Goal: Obtain resource: Download file/media

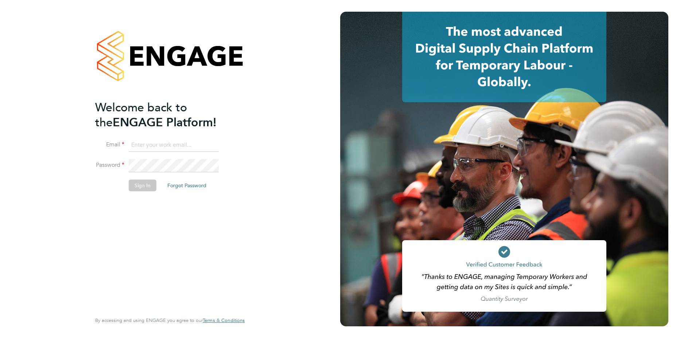
type input "[PERSON_NAME][EMAIL_ADDRESS][DOMAIN_NAME]"
click at [141, 181] on button "Sign In" at bounding box center [143, 185] width 28 height 12
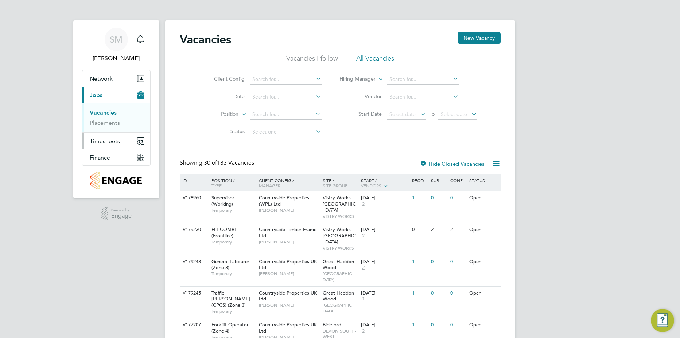
click at [113, 139] on span "Timesheets" at bounding box center [105, 140] width 30 height 7
click at [104, 139] on span "Timesheets" at bounding box center [105, 140] width 30 height 7
click at [103, 126] on link "Timesheets" at bounding box center [105, 128] width 30 height 7
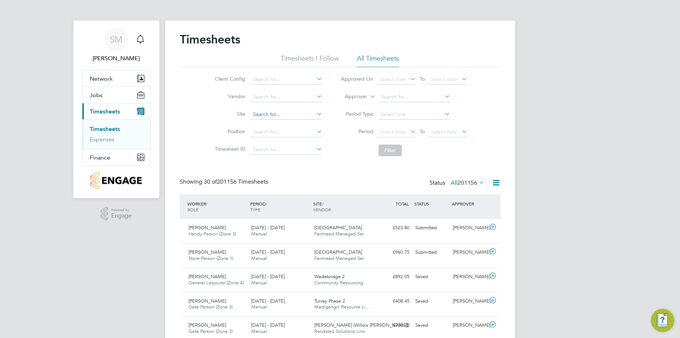
click at [311, 113] on input at bounding box center [287, 114] width 72 height 10
click at [301, 121] on li "[GEOGRAPHIC_DATA]" at bounding box center [286, 125] width 73 height 10
type input "[GEOGRAPHIC_DATA]"
click at [401, 129] on span "Select date" at bounding box center [393, 131] width 26 height 7
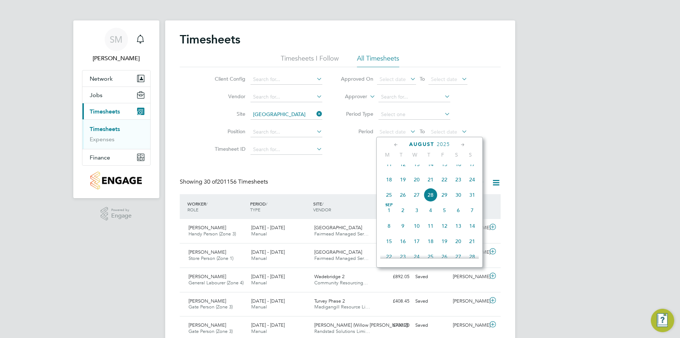
click at [391, 184] on span "18" at bounding box center [389, 179] width 14 height 14
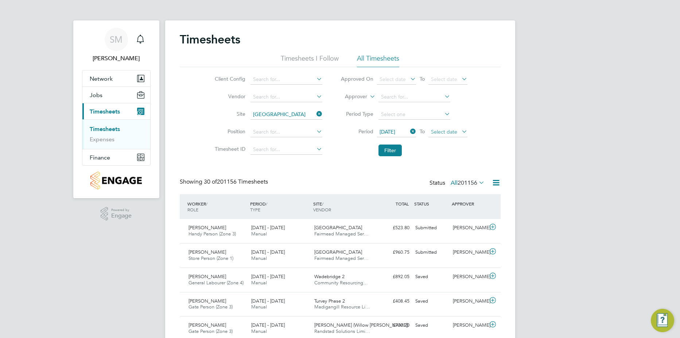
click at [451, 129] on span "Select date" at bounding box center [444, 131] width 26 height 7
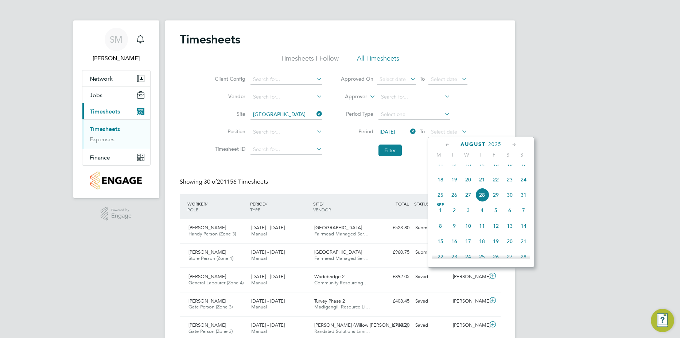
click at [522, 186] on span "24" at bounding box center [524, 179] width 14 height 14
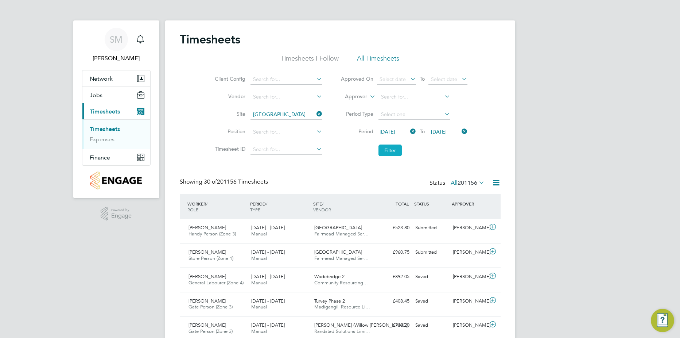
click at [381, 147] on button "Filter" at bounding box center [389, 150] width 23 height 12
click at [497, 183] on icon at bounding box center [496, 182] width 9 height 9
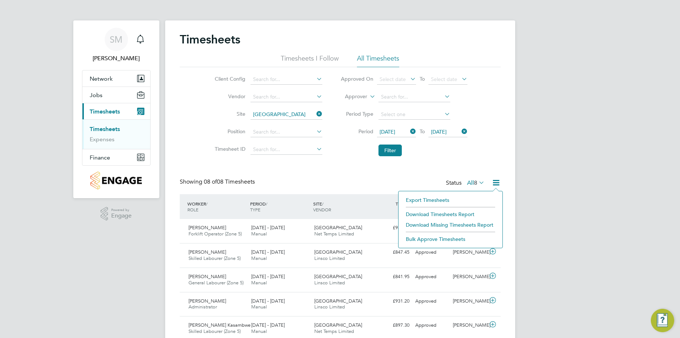
click at [431, 210] on li "Download Timesheets Report" at bounding box center [450, 214] width 97 height 10
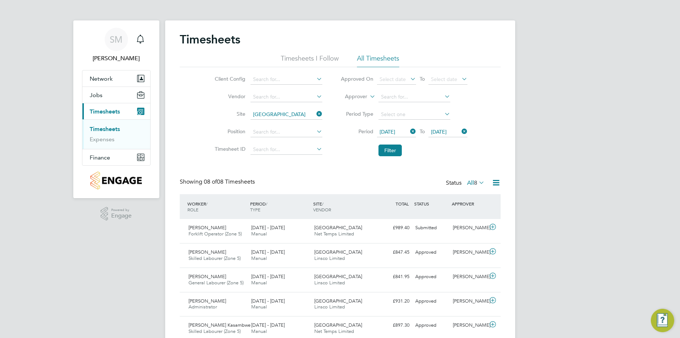
click at [315, 116] on icon at bounding box center [315, 114] width 0 height 10
click at [288, 116] on input at bounding box center [287, 114] width 72 height 10
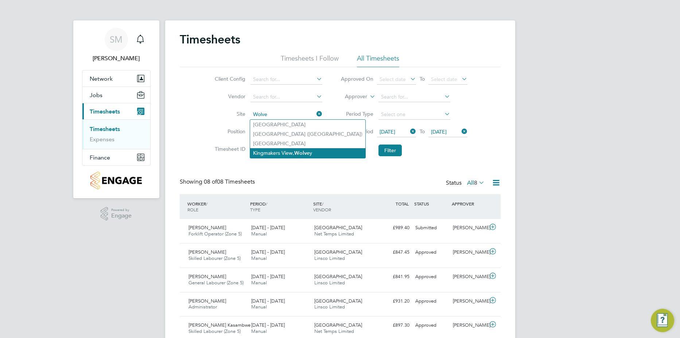
click at [292, 149] on li "Kingmakers View, Wolve y" at bounding box center [307, 153] width 115 height 10
type input "Kingmakers View, Wolvey"
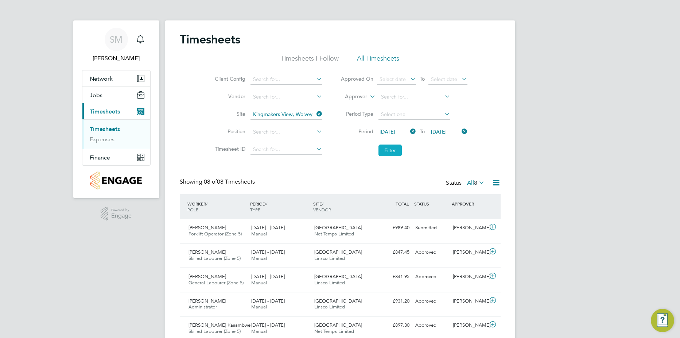
click at [389, 147] on button "Filter" at bounding box center [389, 150] width 23 height 12
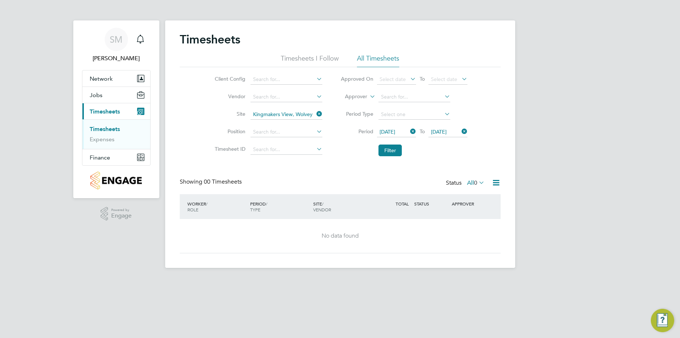
click at [315, 113] on icon at bounding box center [315, 114] width 0 height 10
click at [280, 111] on input at bounding box center [287, 114] width 72 height 10
click at [273, 132] on li "Park Lan e (Y00021)" at bounding box center [286, 134] width 73 height 10
type input "[GEOGRAPHIC_DATA] (Y00021)"
click at [387, 152] on button "Filter" at bounding box center [389, 150] width 23 height 12
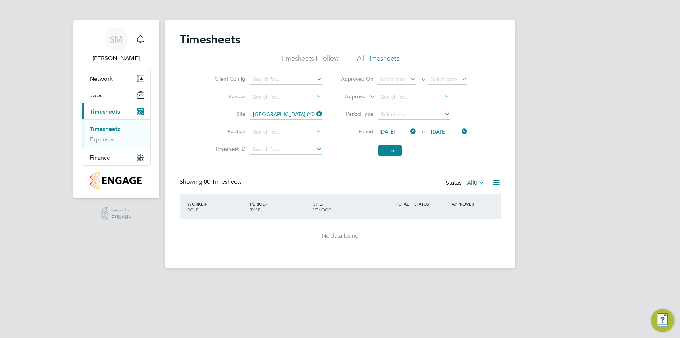
click at [315, 114] on icon at bounding box center [315, 114] width 0 height 10
click at [259, 111] on input at bounding box center [287, 114] width 72 height 10
click at [265, 119] on input "the he" at bounding box center [287, 114] width 72 height 10
click at [265, 121] on li "T he Hem" at bounding box center [286, 125] width 73 height 10
type input "The Hem"
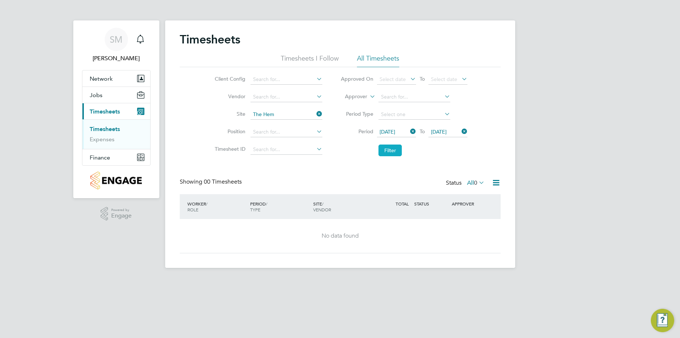
click at [395, 149] on button "Filter" at bounding box center [389, 150] width 23 height 12
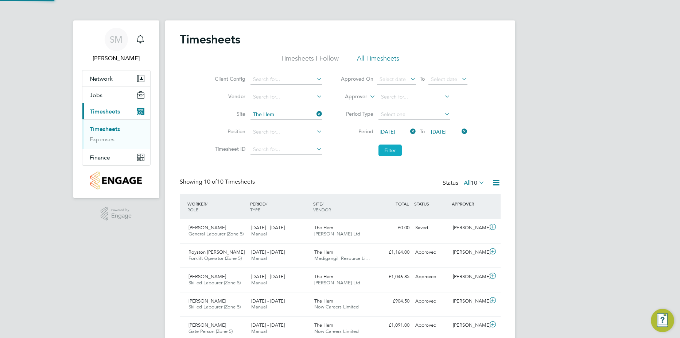
scroll to position [19, 63]
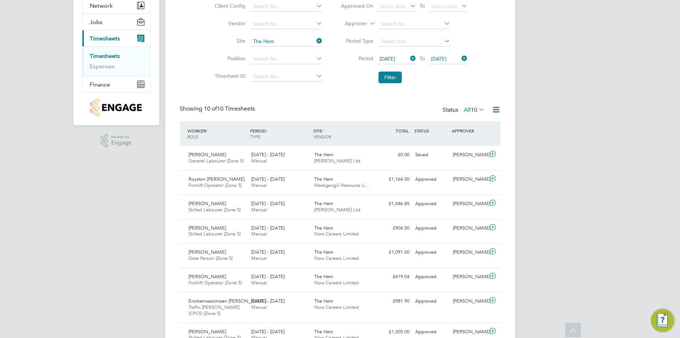
click at [492, 109] on icon at bounding box center [496, 109] width 9 height 9
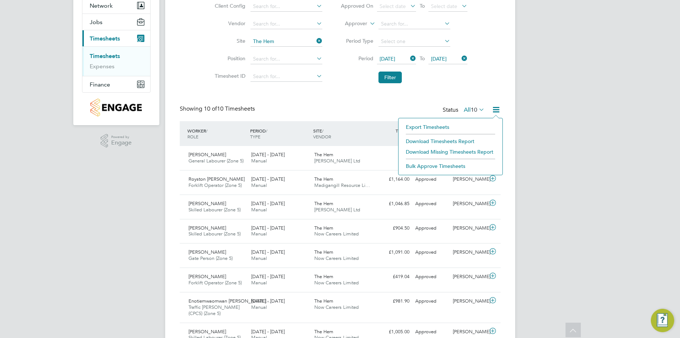
click at [443, 139] on li "Download Timesheets Report" at bounding box center [450, 141] width 97 height 10
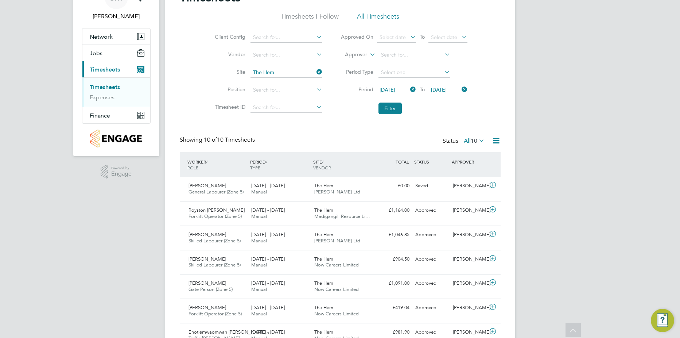
scroll to position [0, 0]
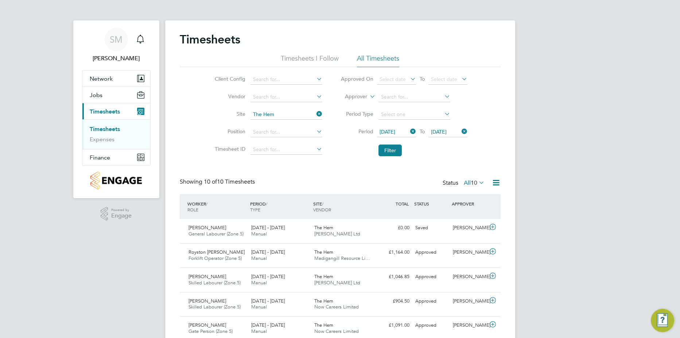
click at [315, 114] on icon at bounding box center [315, 114] width 0 height 10
click at [292, 114] on input at bounding box center [287, 114] width 72 height 10
click at [278, 123] on li "[PERSON_NAME]" at bounding box center [295, 125] width 90 height 10
type input "[PERSON_NAME]"
click at [388, 149] on button "Filter" at bounding box center [389, 150] width 23 height 12
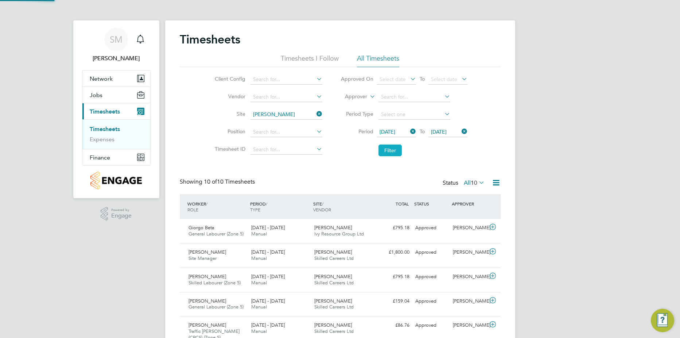
scroll to position [19, 63]
click at [502, 182] on div "Timesheets Timesheets I Follow All Timesheets Client Config Vendor Site [PERSON…" at bounding box center [340, 251] width 350 height 463
click at [498, 183] on icon at bounding box center [496, 182] width 9 height 9
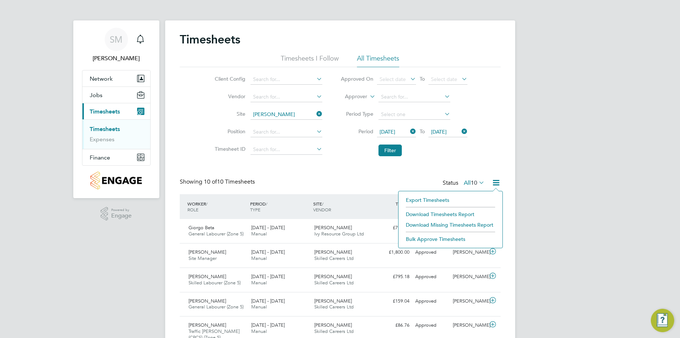
click at [465, 211] on li "Download Timesheets Report" at bounding box center [450, 214] width 97 height 10
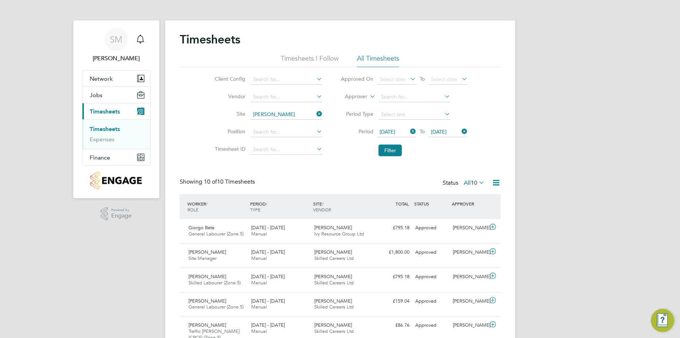
click at [315, 113] on icon at bounding box center [315, 114] width 0 height 10
click at [295, 113] on input at bounding box center [287, 114] width 72 height 10
click at [292, 133] on li "Brookm ill [PERSON_NAME] LLP" at bounding box center [290, 134] width 81 height 10
type input "[GEOGRAPHIC_DATA][PERSON_NAME] LLP"
click at [390, 147] on button "Filter" at bounding box center [389, 150] width 23 height 12
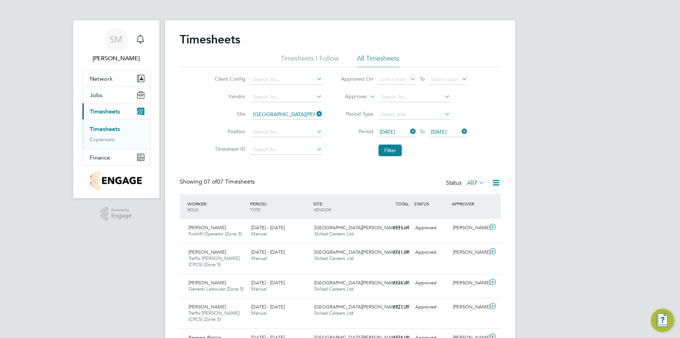
click at [496, 182] on icon at bounding box center [496, 182] width 9 height 9
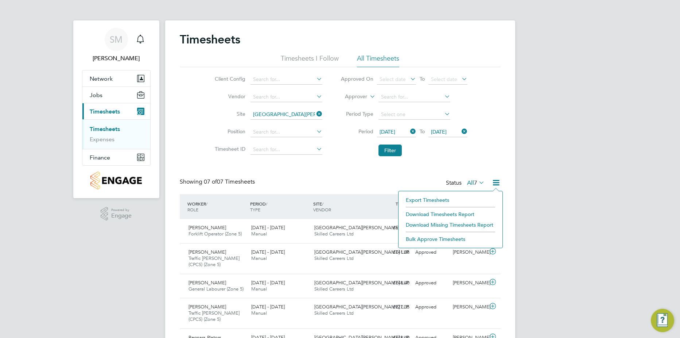
click at [457, 212] on li "Download Timesheets Report" at bounding box center [450, 214] width 97 height 10
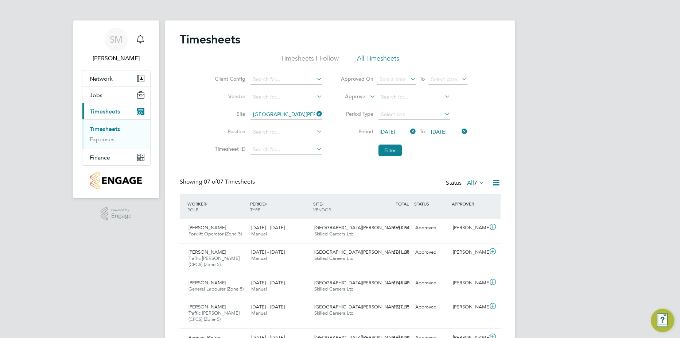
drag, startPoint x: 663, startPoint y: 0, endPoint x: 551, endPoint y: 283, distance: 303.8
click at [551, 283] on div "SM [PERSON_NAME] Notifications Applications: Network Team Members Sites Workers…" at bounding box center [340, 214] width 680 height 428
click at [315, 113] on icon at bounding box center [315, 114] width 0 height 10
click at [294, 108] on li "Site" at bounding box center [267, 115] width 128 height 18
click at [289, 111] on input at bounding box center [287, 114] width 72 height 10
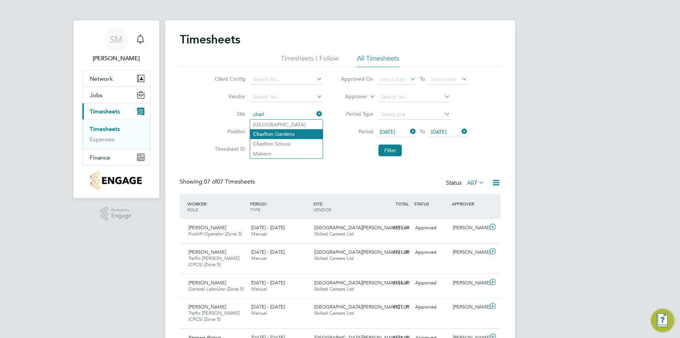
click at [277, 133] on li "[GEOGRAPHIC_DATA]" at bounding box center [286, 134] width 73 height 10
type input "[GEOGRAPHIC_DATA]"
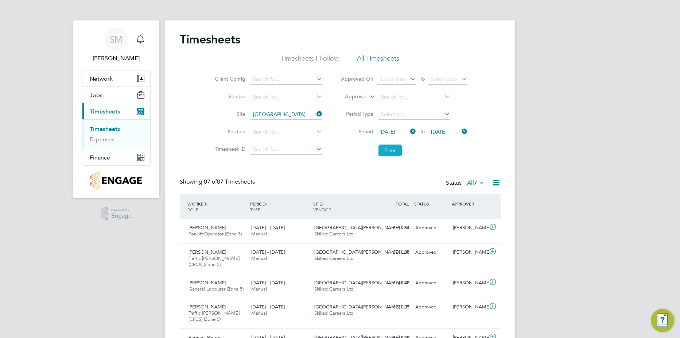
click at [392, 153] on button "Filter" at bounding box center [389, 150] width 23 height 12
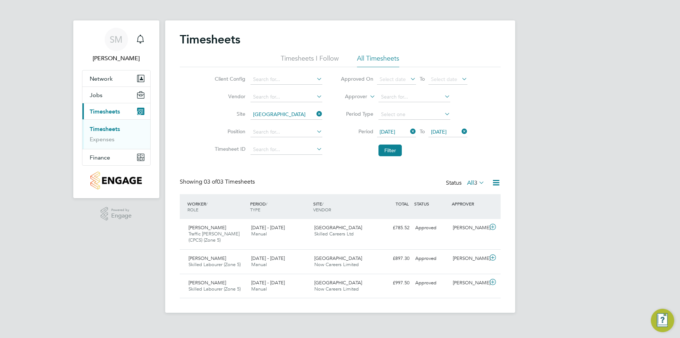
click at [492, 184] on icon at bounding box center [496, 182] width 9 height 9
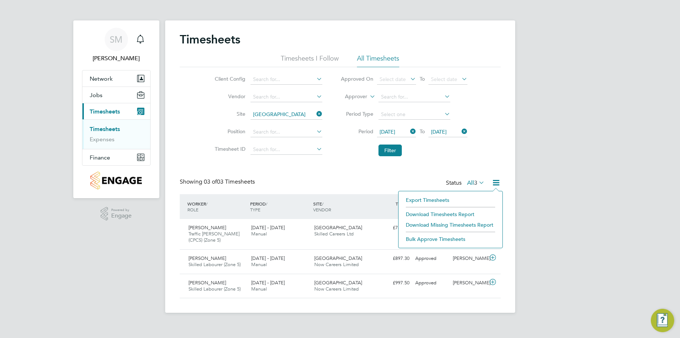
click at [463, 212] on li "Download Timesheets Report" at bounding box center [450, 214] width 97 height 10
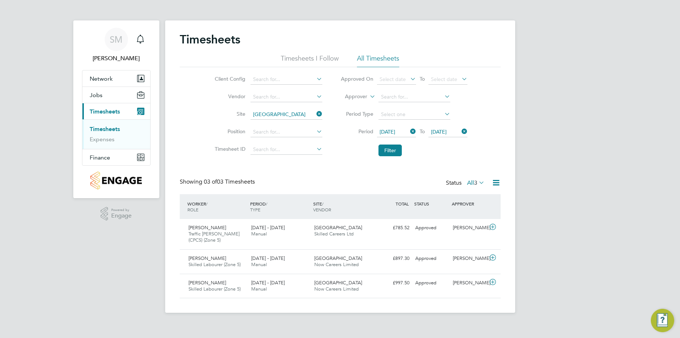
click at [315, 117] on icon at bounding box center [315, 114] width 0 height 10
click at [299, 116] on input at bounding box center [287, 114] width 72 height 10
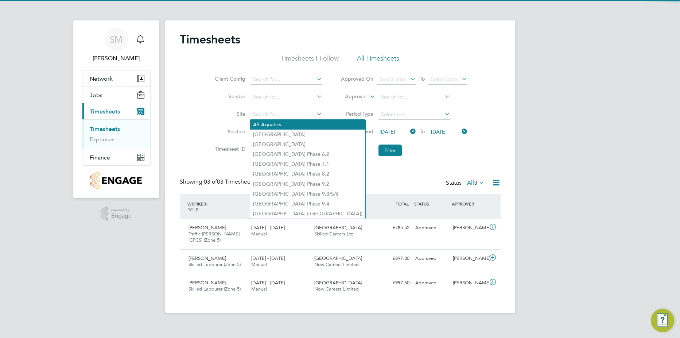
click at [276, 124] on li "A5 Aquatics" at bounding box center [307, 125] width 115 height 10
type input "A5 Aquatics"
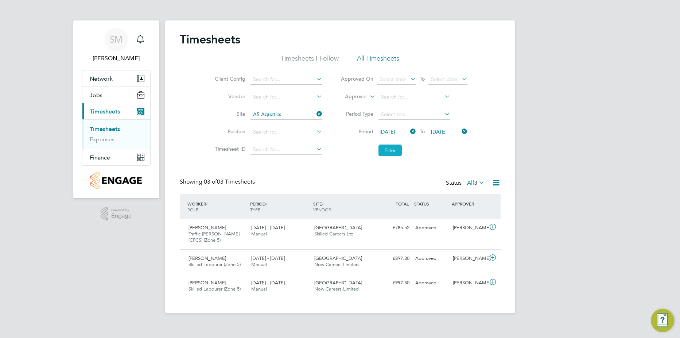
click at [391, 147] on button "Filter" at bounding box center [389, 150] width 23 height 12
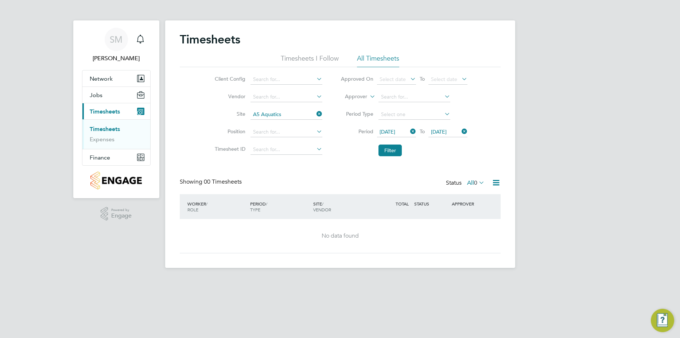
click at [315, 113] on icon at bounding box center [315, 114] width 0 height 10
click at [294, 114] on input at bounding box center [287, 114] width 72 height 10
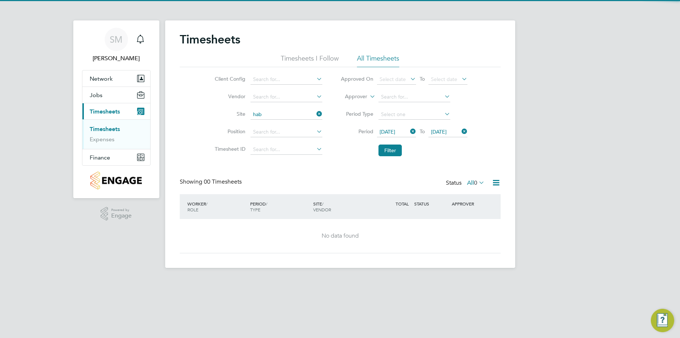
click at [289, 121] on li "Hab [PERSON_NAME] ([GEOGRAPHIC_DATA])" at bounding box center [307, 125] width 114 height 10
type input "[GEOGRAPHIC_DATA] ([GEOGRAPHIC_DATA])"
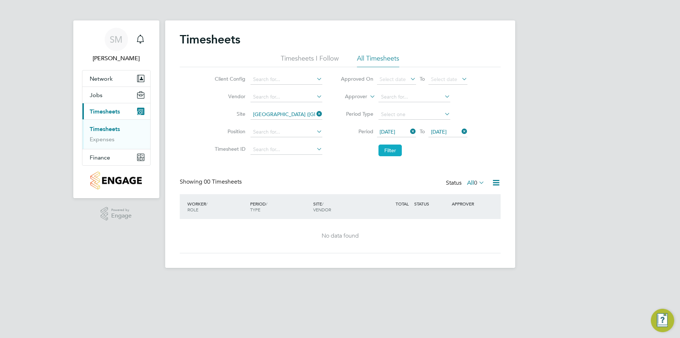
click at [388, 146] on button "Filter" at bounding box center [389, 150] width 23 height 12
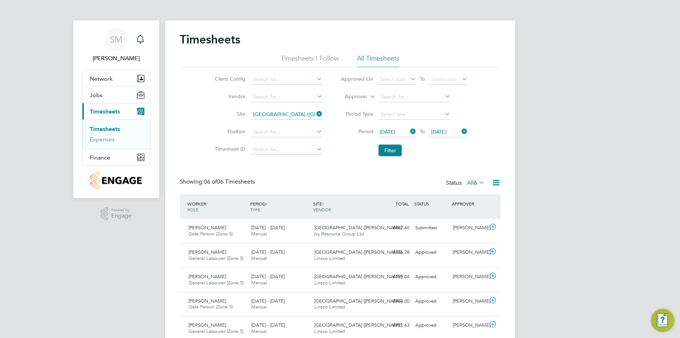
click at [494, 181] on icon at bounding box center [496, 182] width 9 height 9
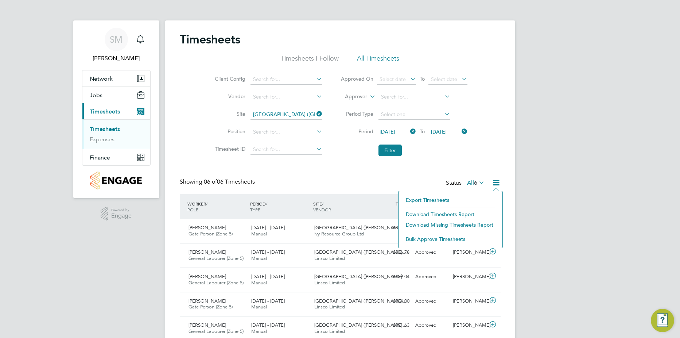
click at [453, 214] on li "Download Timesheets Report" at bounding box center [450, 214] width 97 height 10
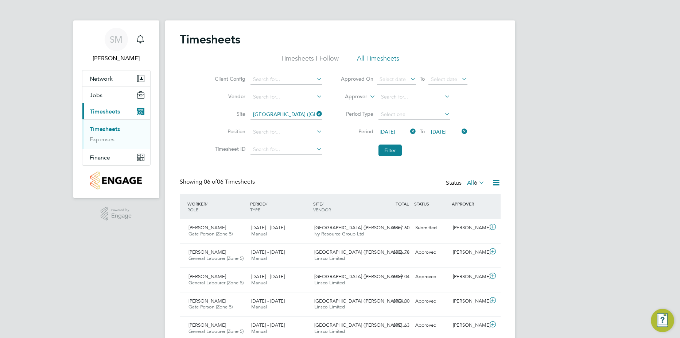
click at [315, 114] on icon at bounding box center [315, 114] width 0 height 10
click at [294, 113] on input at bounding box center [287, 114] width 72 height 10
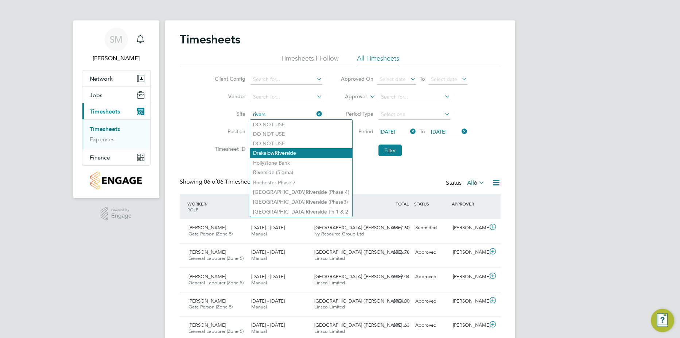
click at [273, 151] on li "Drakelow Rivers ide" at bounding box center [301, 153] width 102 height 10
type input "Drakelow Riverside"
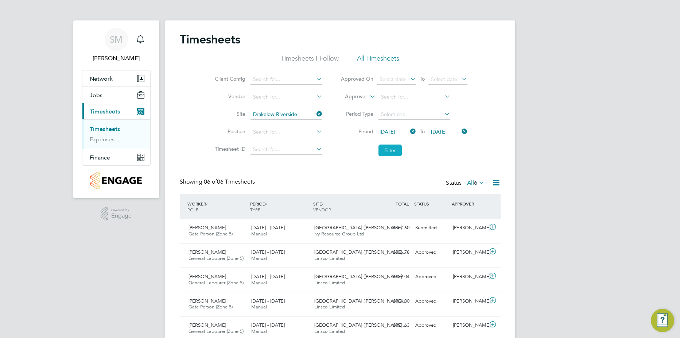
click at [393, 152] on button "Filter" at bounding box center [389, 150] width 23 height 12
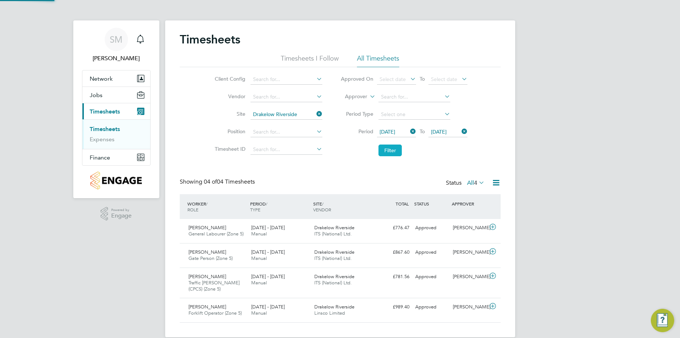
scroll to position [24, 63]
click at [500, 183] on icon at bounding box center [496, 182] width 9 height 9
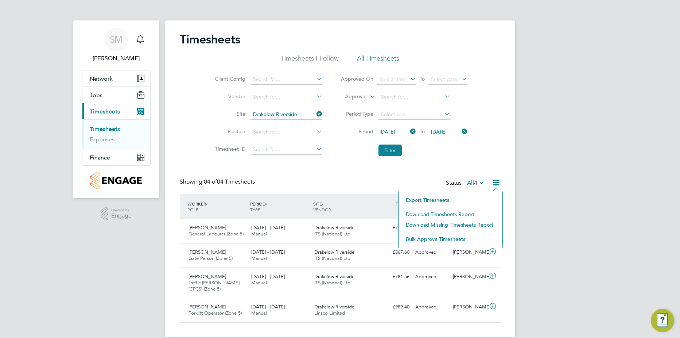
click at [436, 214] on li "Download Timesheets Report" at bounding box center [450, 214] width 97 height 10
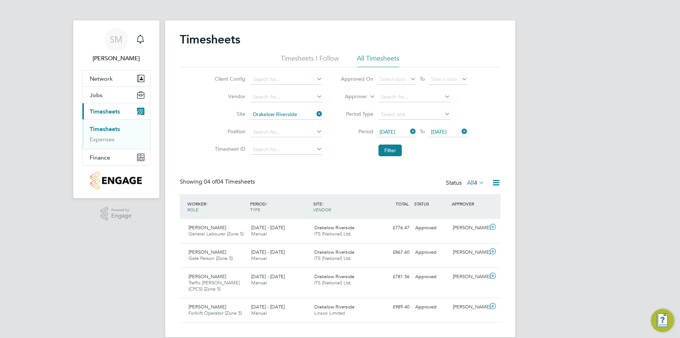
click at [315, 112] on icon at bounding box center [315, 114] width 0 height 10
click at [288, 114] on input at bounding box center [287, 114] width 72 height 10
type input "l"
type input "o"
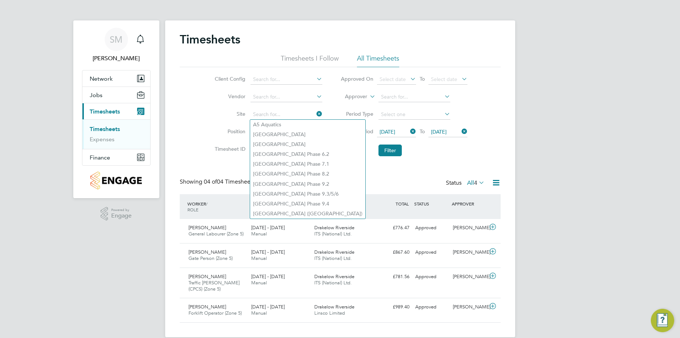
click at [214, 145] on li "Timesheet ID" at bounding box center [267, 150] width 128 height 18
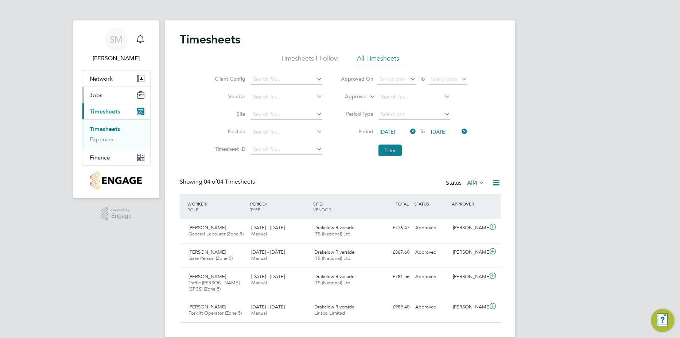
click at [97, 98] on span "Jobs" at bounding box center [96, 95] width 13 height 7
click at [99, 123] on link "Placements" at bounding box center [105, 122] width 30 height 7
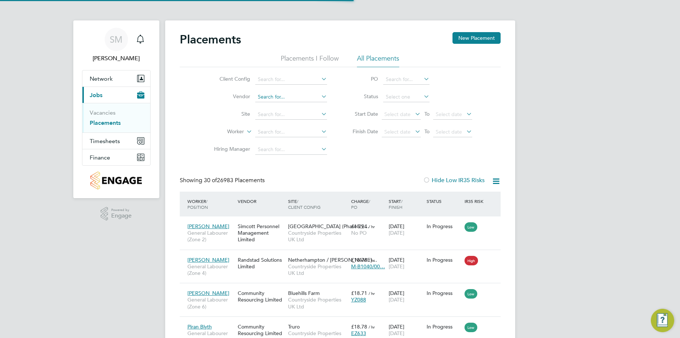
scroll to position [7, 34]
click at [281, 110] on input at bounding box center [291, 114] width 72 height 10
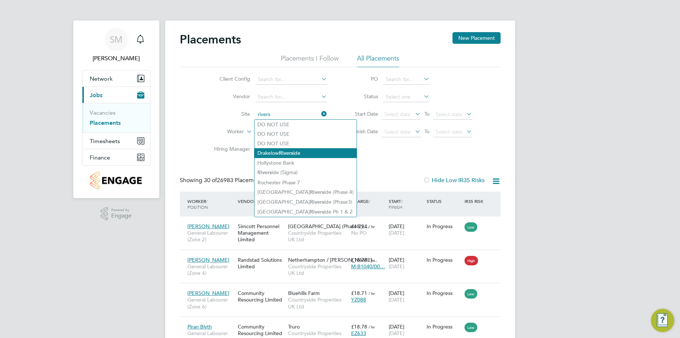
click at [291, 154] on b "Rivers" at bounding box center [286, 153] width 14 height 6
type input "Drakelow Riverside"
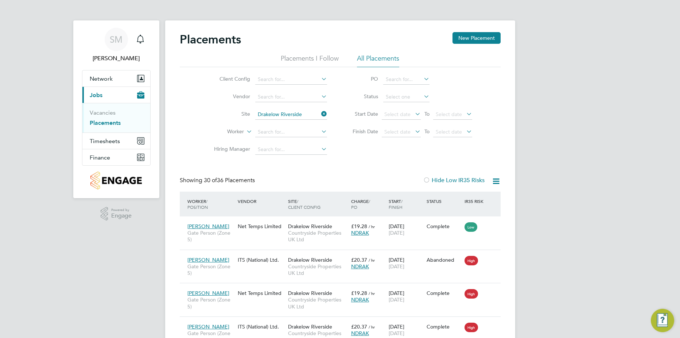
click at [499, 178] on icon at bounding box center [496, 180] width 9 height 9
click at [477, 197] on li "Download Placements Report" at bounding box center [460, 198] width 78 height 10
click at [320, 113] on icon at bounding box center [320, 114] width 0 height 10
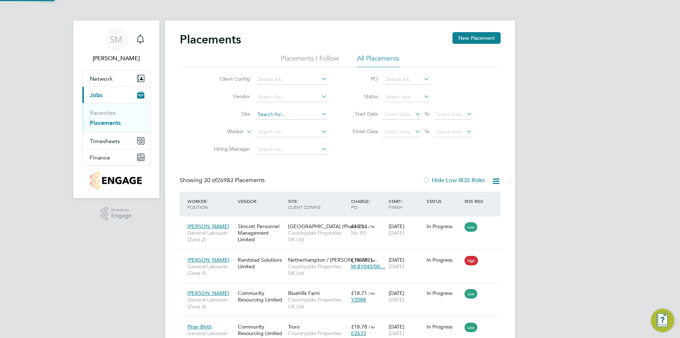
scroll to position [27, 51]
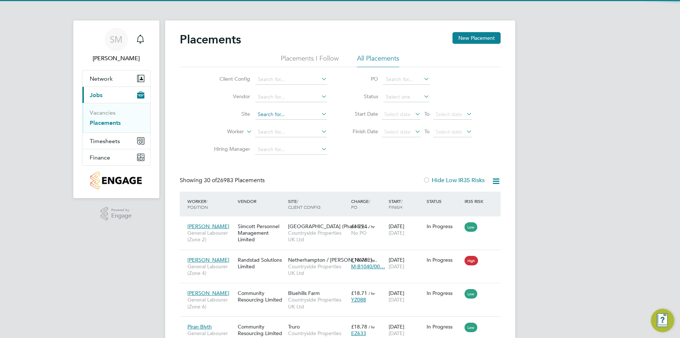
click at [301, 114] on input at bounding box center [291, 114] width 72 height 10
drag, startPoint x: 295, startPoint y: 124, endPoint x: 319, endPoint y: 128, distance: 23.7
click at [295, 124] on li "Habb erley Park ([GEOGRAPHIC_DATA])" at bounding box center [314, 125] width 118 height 10
type input "[GEOGRAPHIC_DATA] ([GEOGRAPHIC_DATA])"
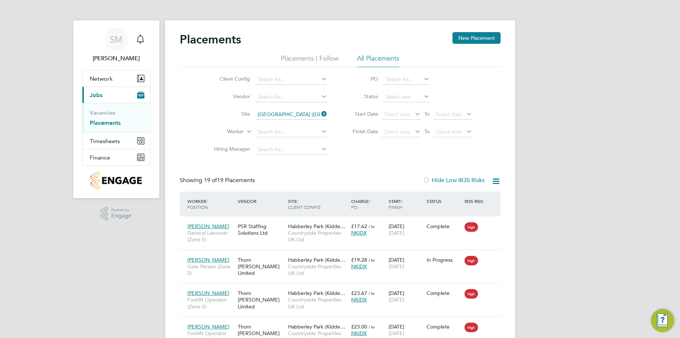
click at [498, 181] on icon at bounding box center [496, 180] width 9 height 9
click at [477, 194] on li "Download Placements Report" at bounding box center [460, 198] width 78 height 10
click at [320, 115] on icon at bounding box center [320, 114] width 0 height 10
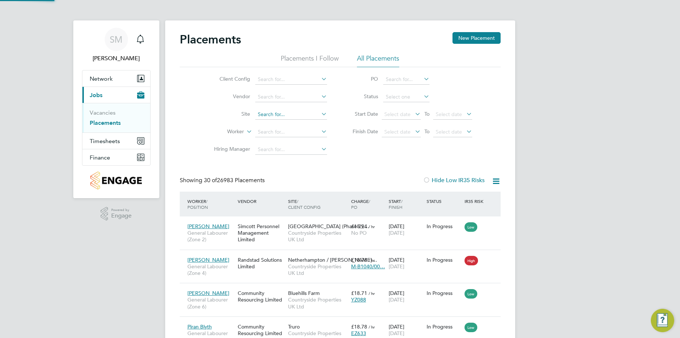
click at [304, 114] on input at bounding box center [291, 114] width 72 height 10
click at [303, 131] on li "Brookm ill [PERSON_NAME] LLP" at bounding box center [295, 134] width 81 height 10
type input "[GEOGRAPHIC_DATA][PERSON_NAME] LLP"
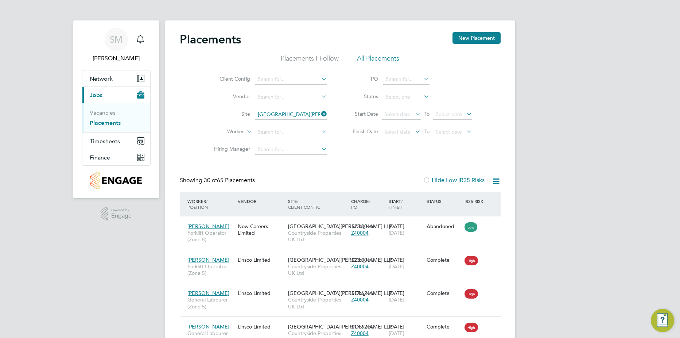
click at [493, 181] on icon at bounding box center [496, 180] width 9 height 9
click at [463, 197] on li "Download Placements Report" at bounding box center [460, 198] width 78 height 10
click at [320, 116] on icon at bounding box center [320, 114] width 0 height 10
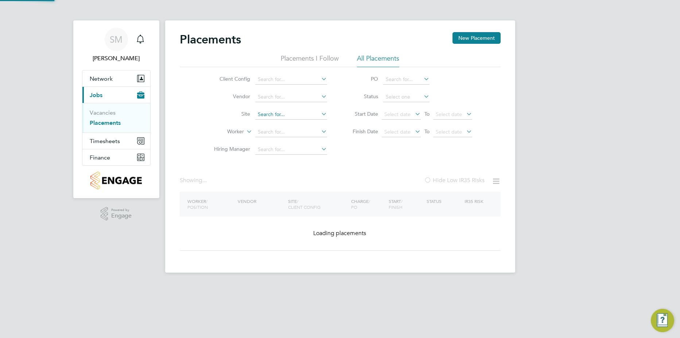
click at [302, 113] on input at bounding box center [291, 114] width 72 height 10
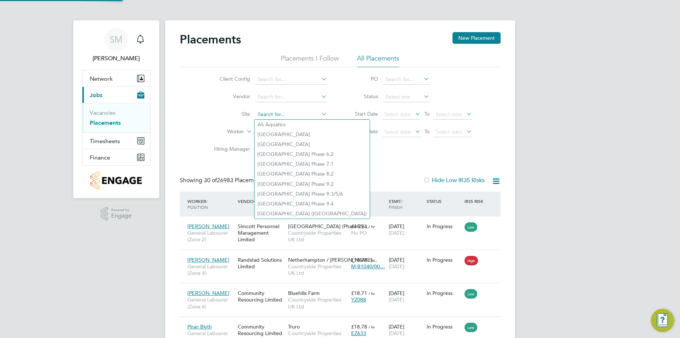
scroll to position [27, 51]
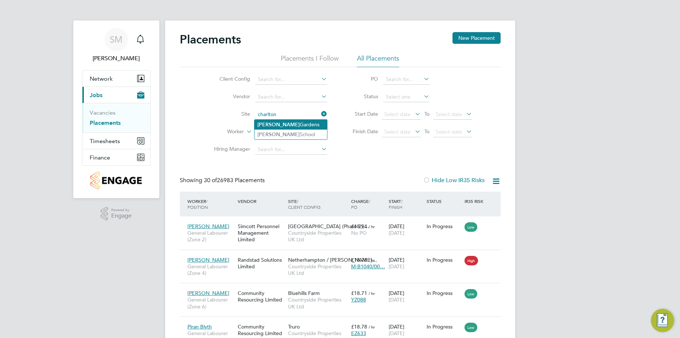
click at [301, 124] on li "[GEOGRAPHIC_DATA]" at bounding box center [291, 125] width 73 height 10
type input "[GEOGRAPHIC_DATA]"
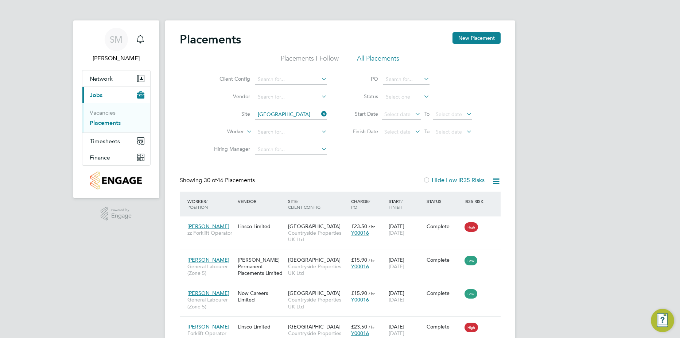
click at [494, 182] on icon at bounding box center [496, 180] width 9 height 9
click at [487, 198] on li "Download Placements Report" at bounding box center [460, 198] width 78 height 10
click at [320, 114] on icon at bounding box center [320, 114] width 0 height 10
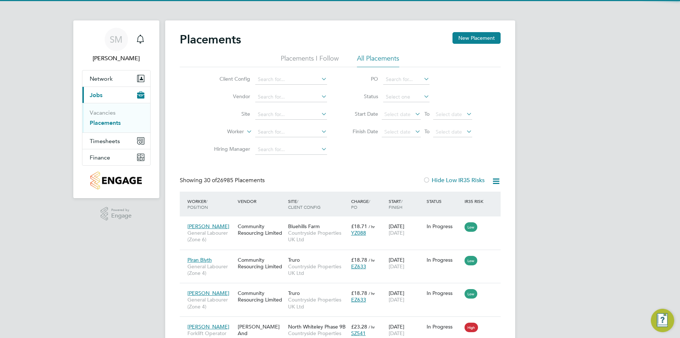
scroll to position [27, 63]
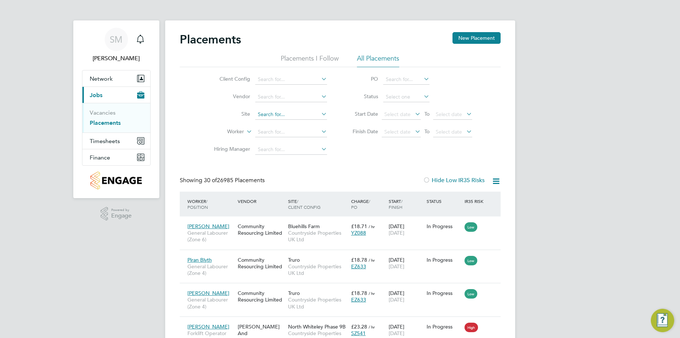
click at [273, 115] on input at bounding box center [291, 114] width 72 height 10
click at [273, 120] on li "[PERSON_NAME]" at bounding box center [300, 125] width 90 height 10
type input "[PERSON_NAME]"
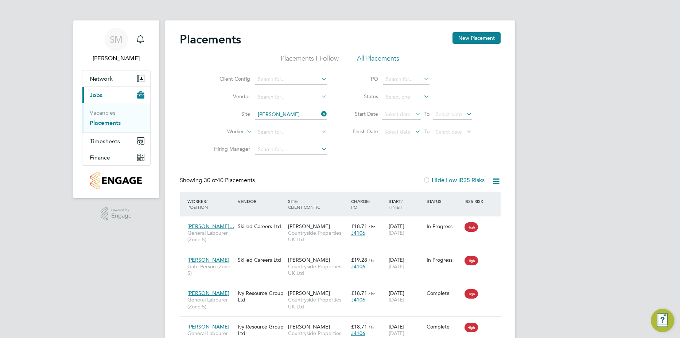
click at [492, 183] on icon at bounding box center [496, 180] width 9 height 9
click at [482, 198] on li "Download Placements Report" at bounding box center [460, 198] width 78 height 10
click at [320, 113] on icon at bounding box center [320, 114] width 0 height 10
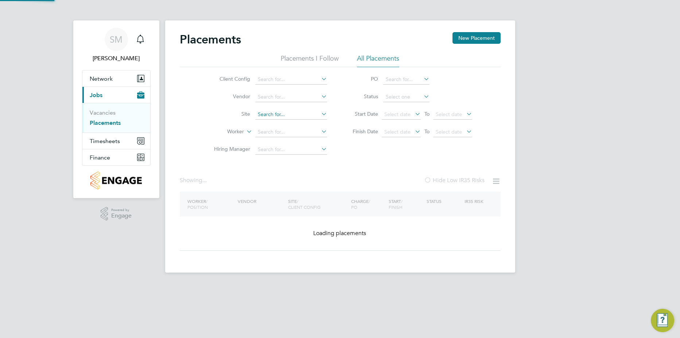
click at [296, 113] on input at bounding box center [291, 114] width 72 height 10
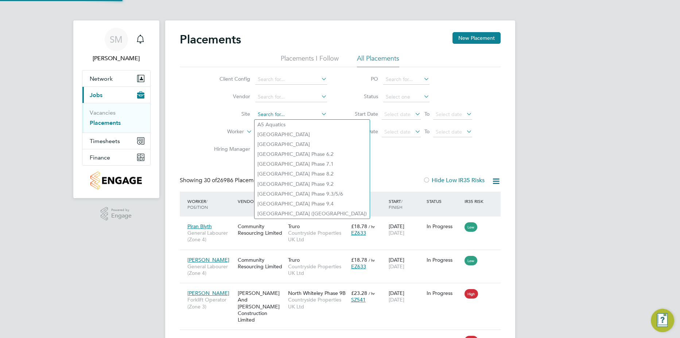
scroll to position [27, 63]
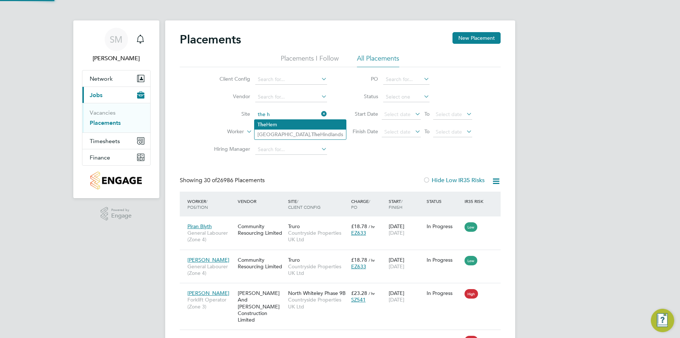
click at [292, 121] on li "T h e Hem" at bounding box center [301, 125] width 92 height 10
type input "The Hem"
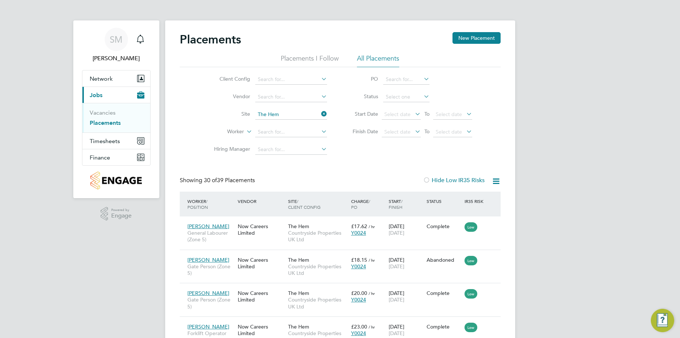
click at [497, 180] on icon at bounding box center [496, 180] width 9 height 9
click at [475, 199] on li "Download Placements Report" at bounding box center [460, 198] width 78 height 10
click at [294, 107] on li "Site The Hem" at bounding box center [267, 115] width 137 height 18
click at [320, 113] on icon at bounding box center [320, 114] width 0 height 10
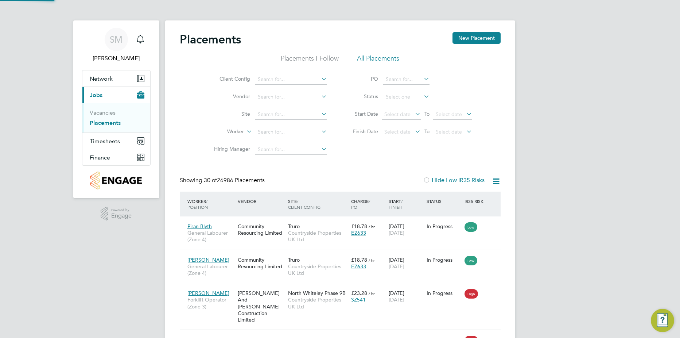
scroll to position [27, 63]
click at [308, 116] on input at bounding box center [291, 114] width 72 height 10
click at [294, 124] on li "Drac an Village" at bounding box center [291, 125] width 73 height 10
type input "[GEOGRAPHIC_DATA]"
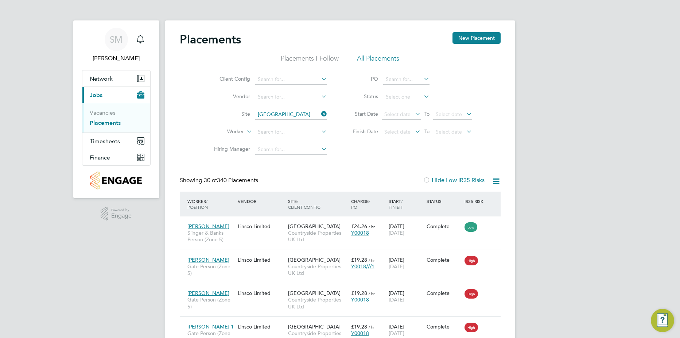
click at [495, 180] on icon at bounding box center [496, 180] width 9 height 9
click at [469, 201] on li "Download Placements Report" at bounding box center [460, 198] width 78 height 10
